Goal: Information Seeking & Learning: Find specific fact

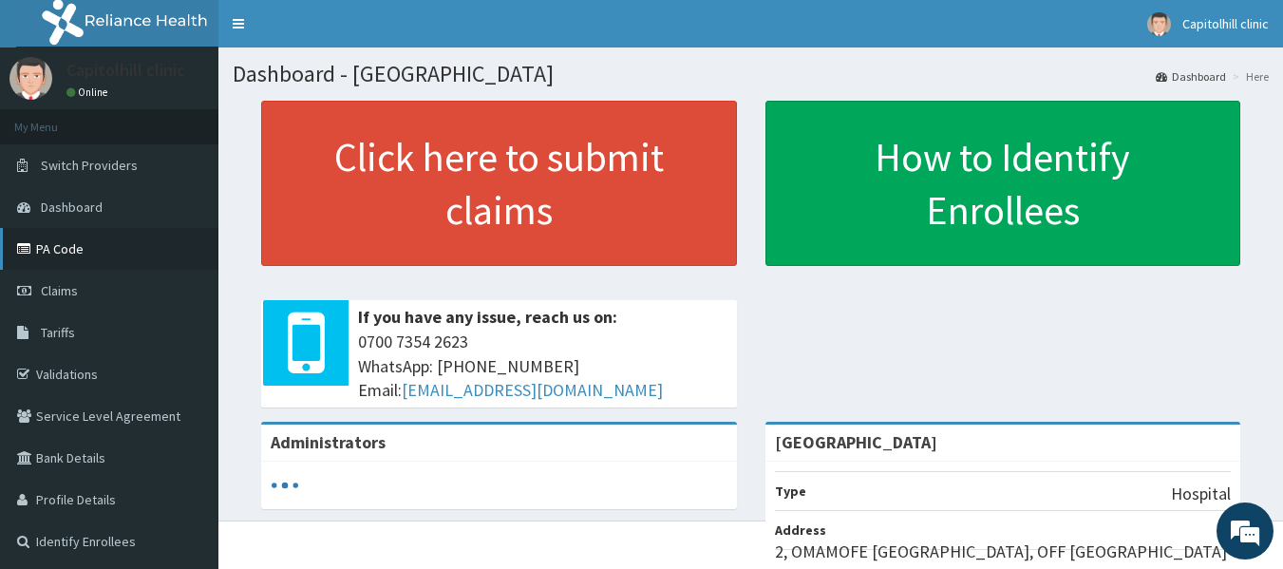
click at [76, 258] on link "PA Code" at bounding box center [109, 249] width 218 height 42
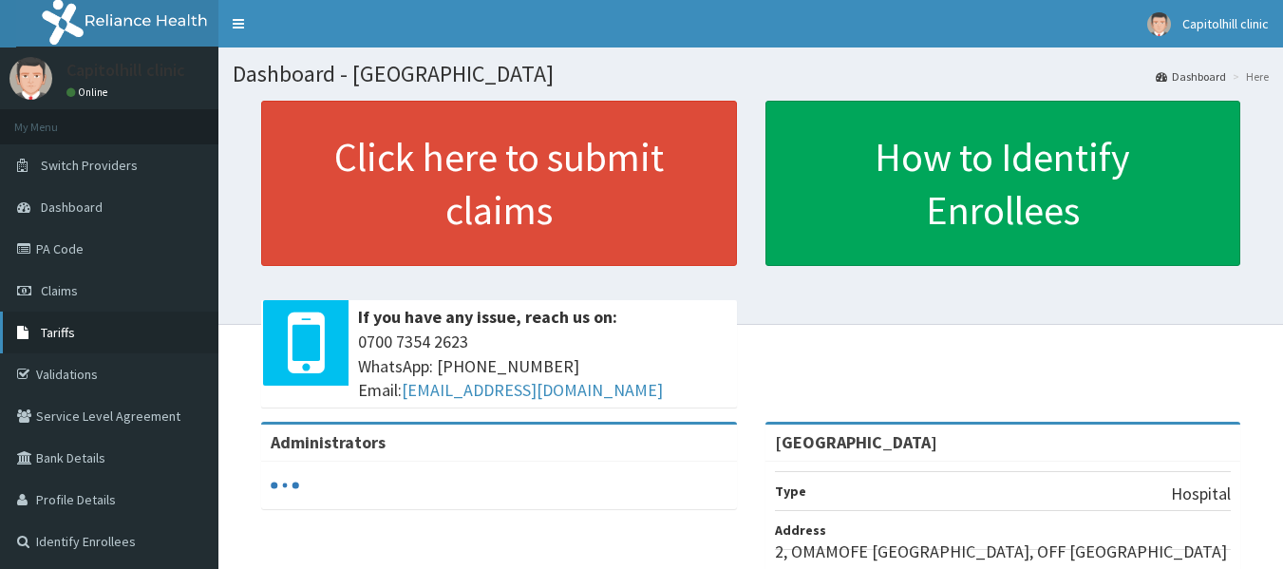
click at [73, 328] on span "Tariffs" at bounding box center [58, 332] width 34 height 17
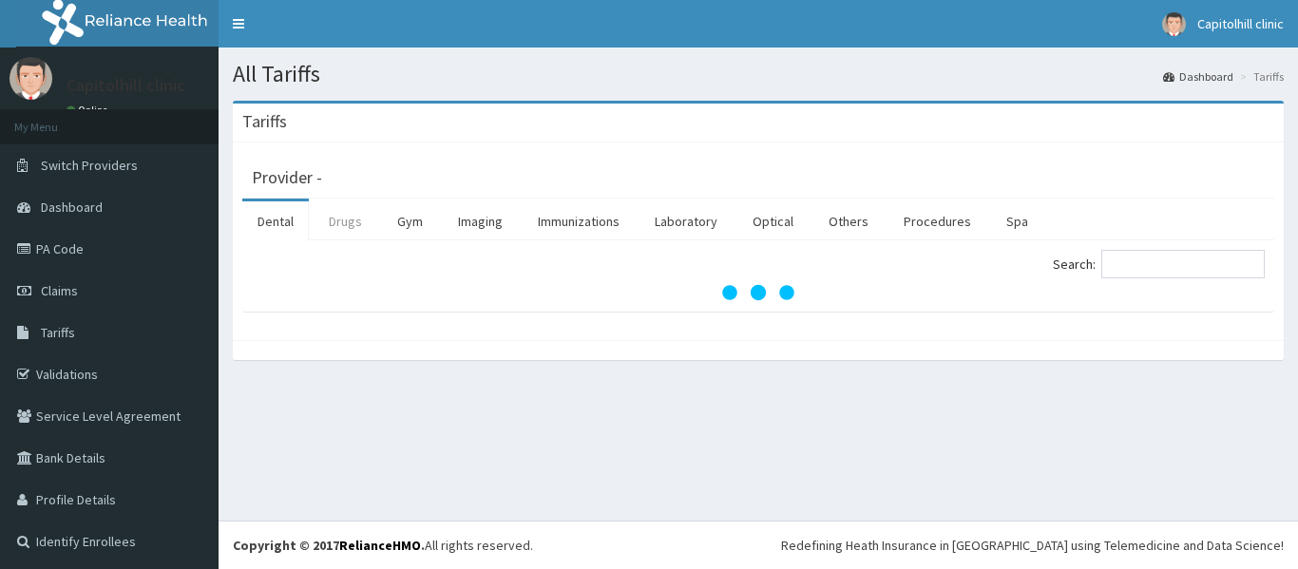
click at [343, 223] on link "Drugs" at bounding box center [345, 221] width 64 height 40
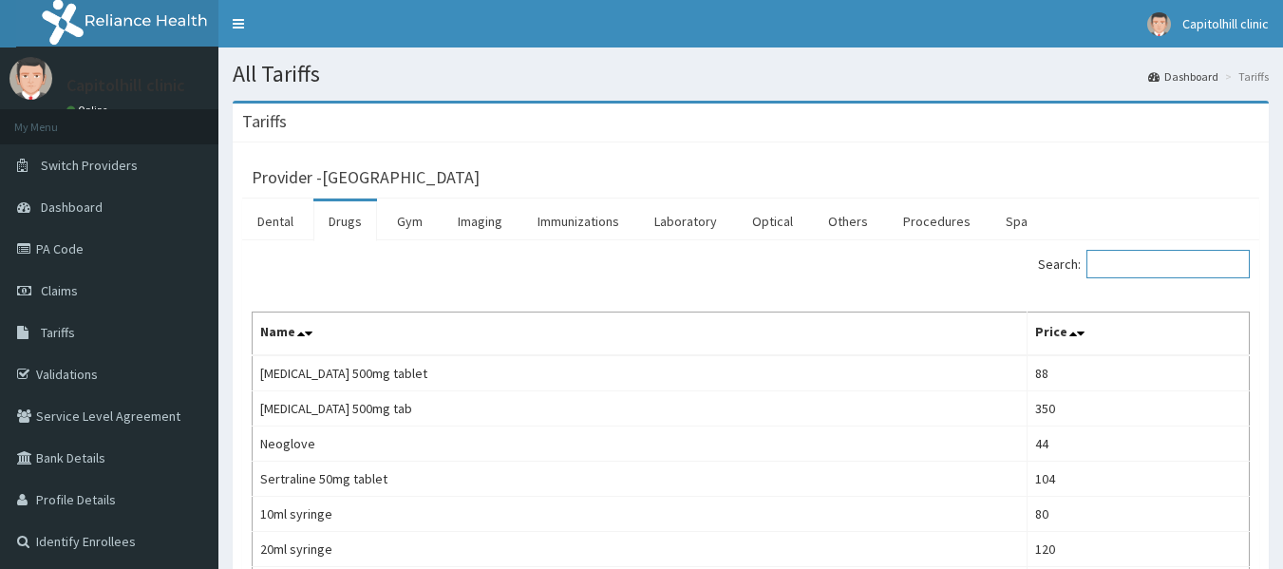
click at [1157, 268] on input "Search:" at bounding box center [1168, 264] width 163 height 28
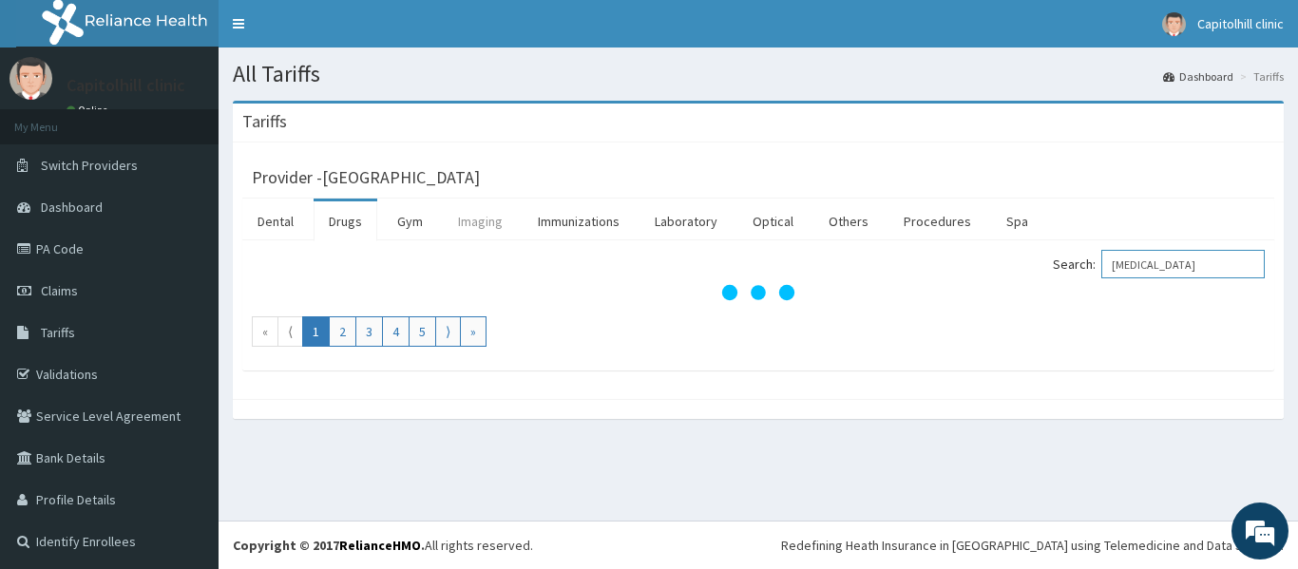
type input "[MEDICAL_DATA]"
click at [479, 227] on link "Imaging" at bounding box center [480, 221] width 75 height 40
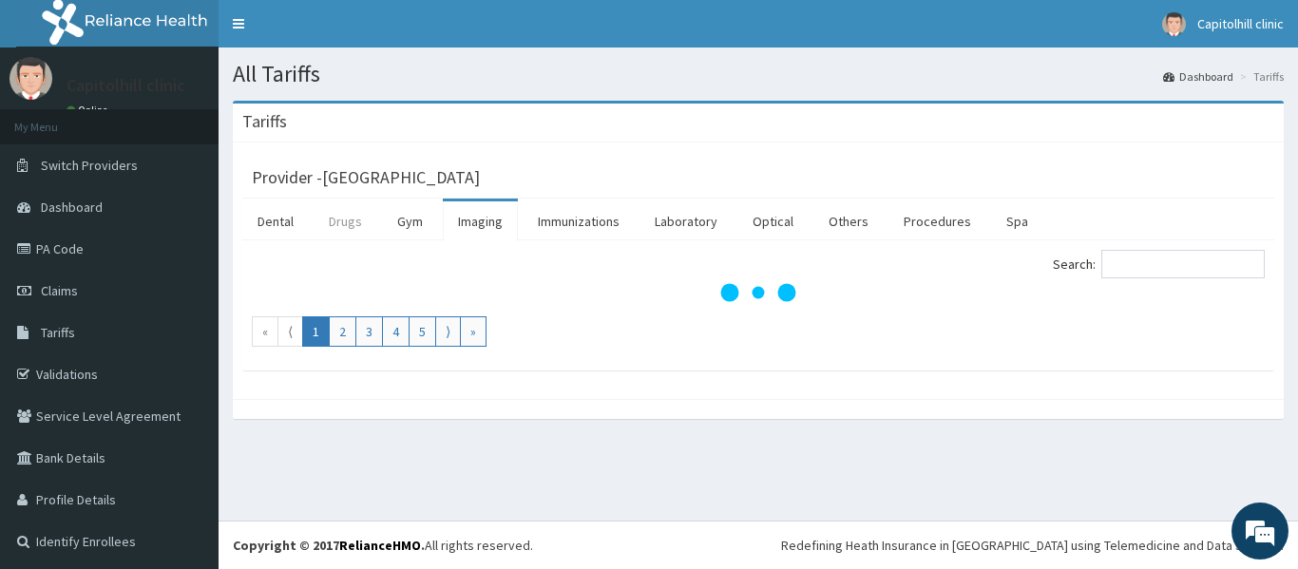
click at [357, 227] on link "Drugs" at bounding box center [345, 221] width 64 height 40
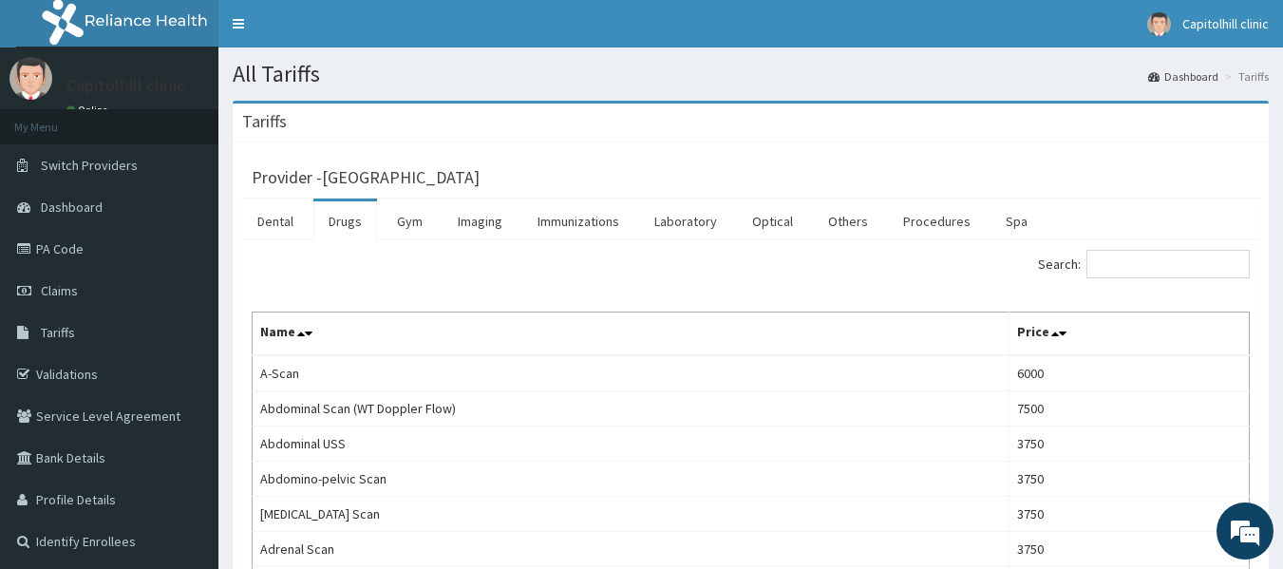
click at [356, 224] on link "Drugs" at bounding box center [345, 221] width 64 height 40
click at [346, 225] on link "Drugs" at bounding box center [345, 221] width 64 height 40
click at [1135, 264] on input "Search:" at bounding box center [1168, 264] width 163 height 28
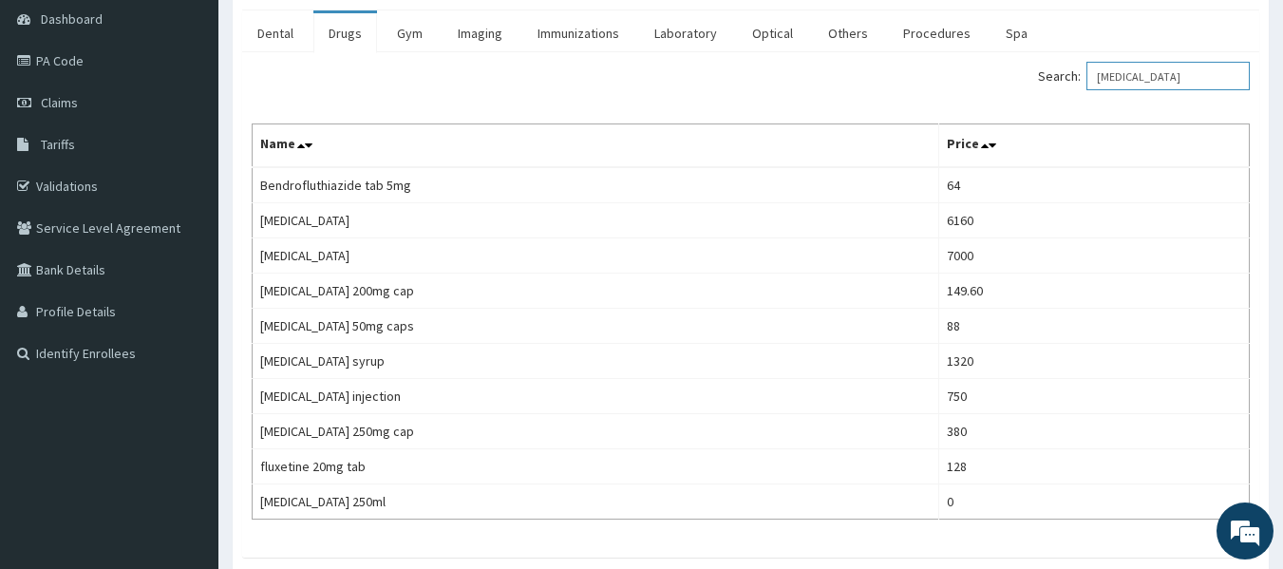
scroll to position [131, 0]
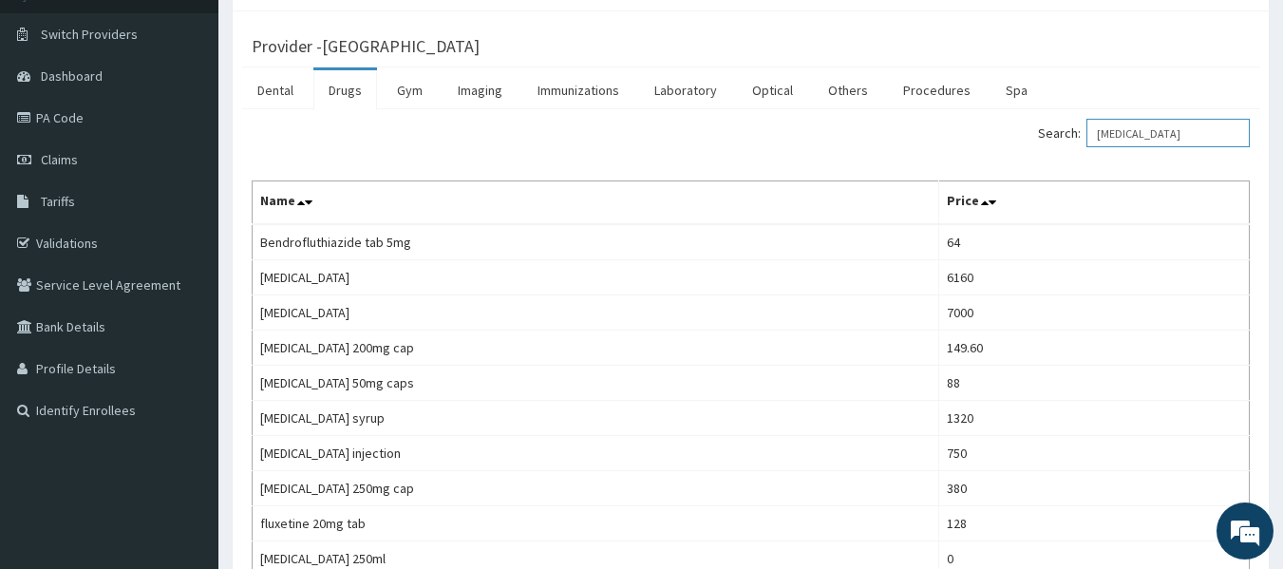
click at [1123, 135] on input "[MEDICAL_DATA]" at bounding box center [1168, 133] width 163 height 28
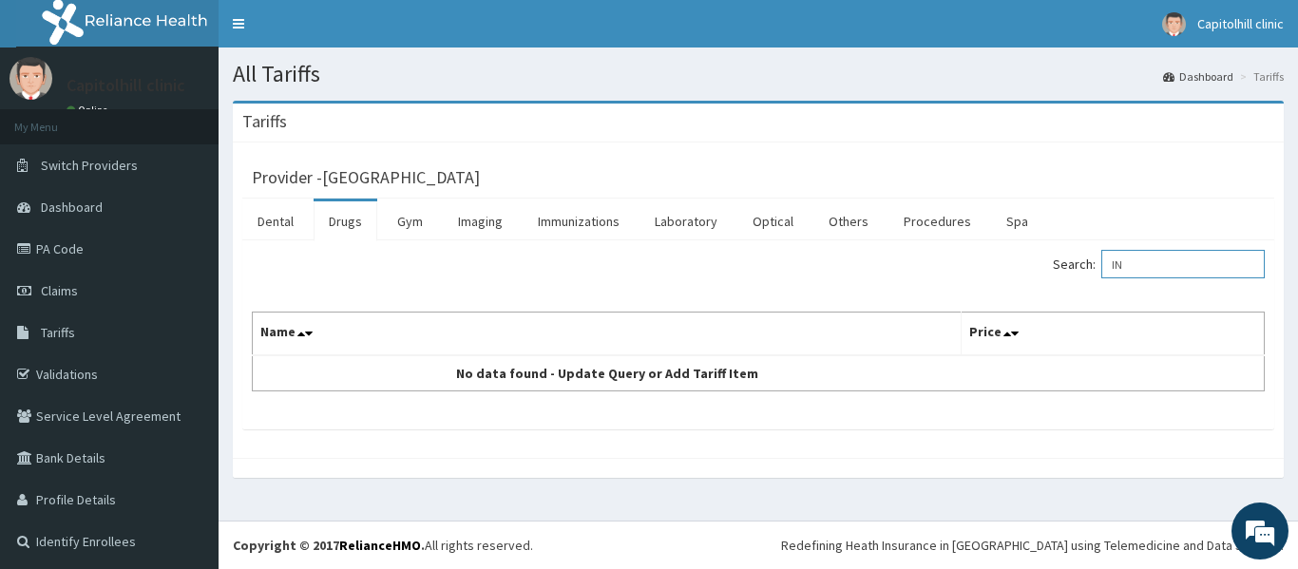
type input "I"
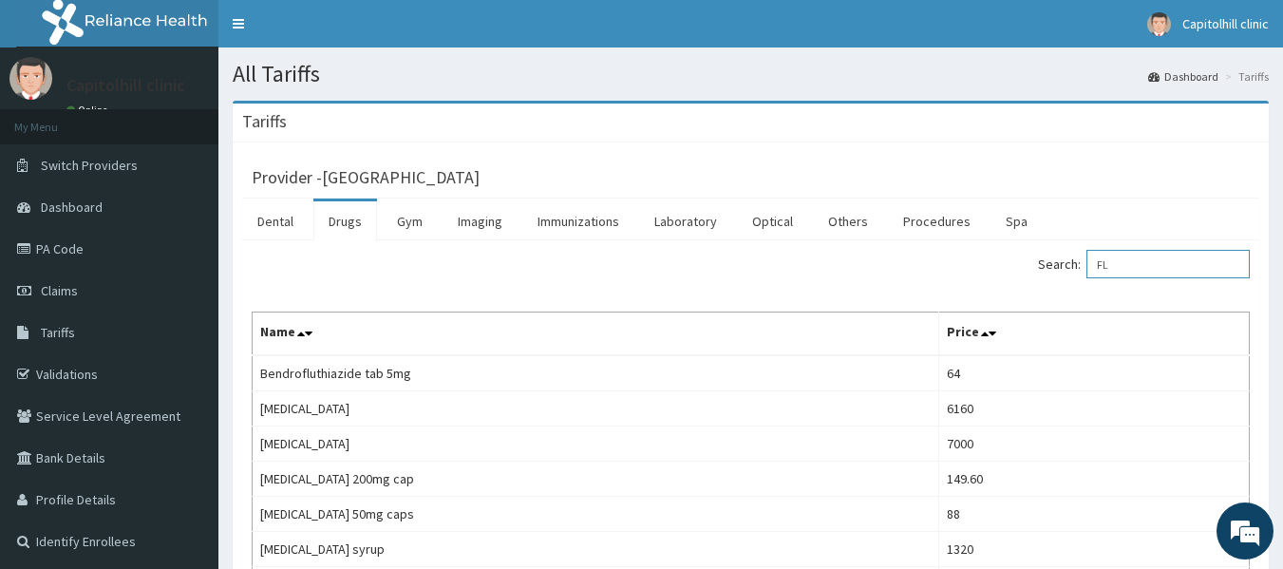
type input "F"
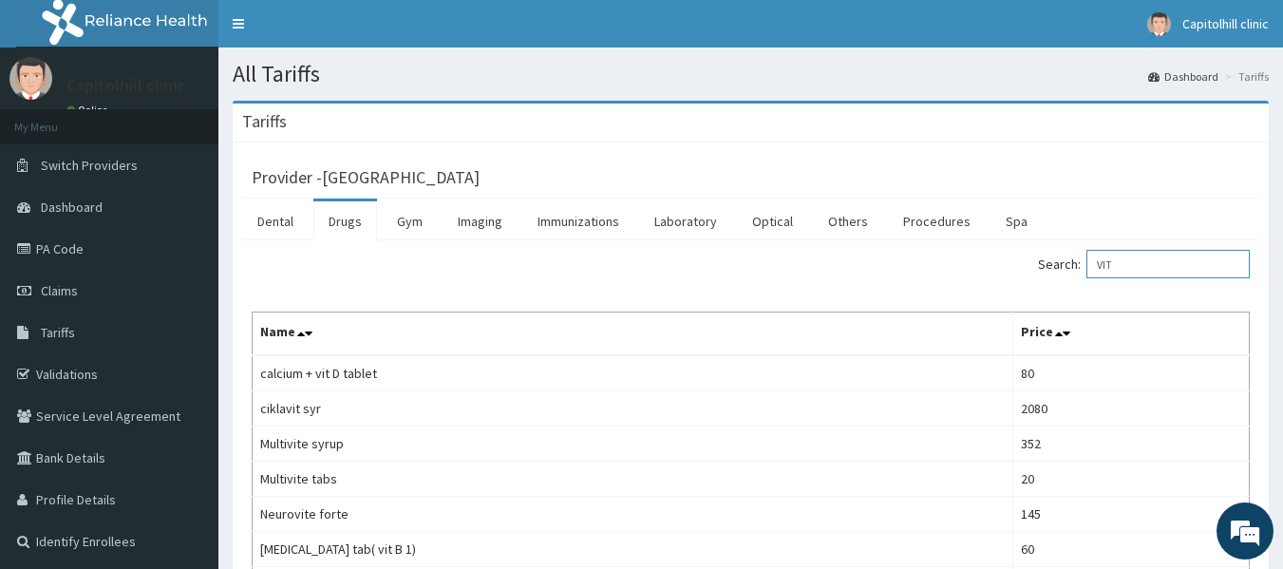
type input "VIT"
